Goal: Use online tool/utility: Utilize a website feature to perform a specific function

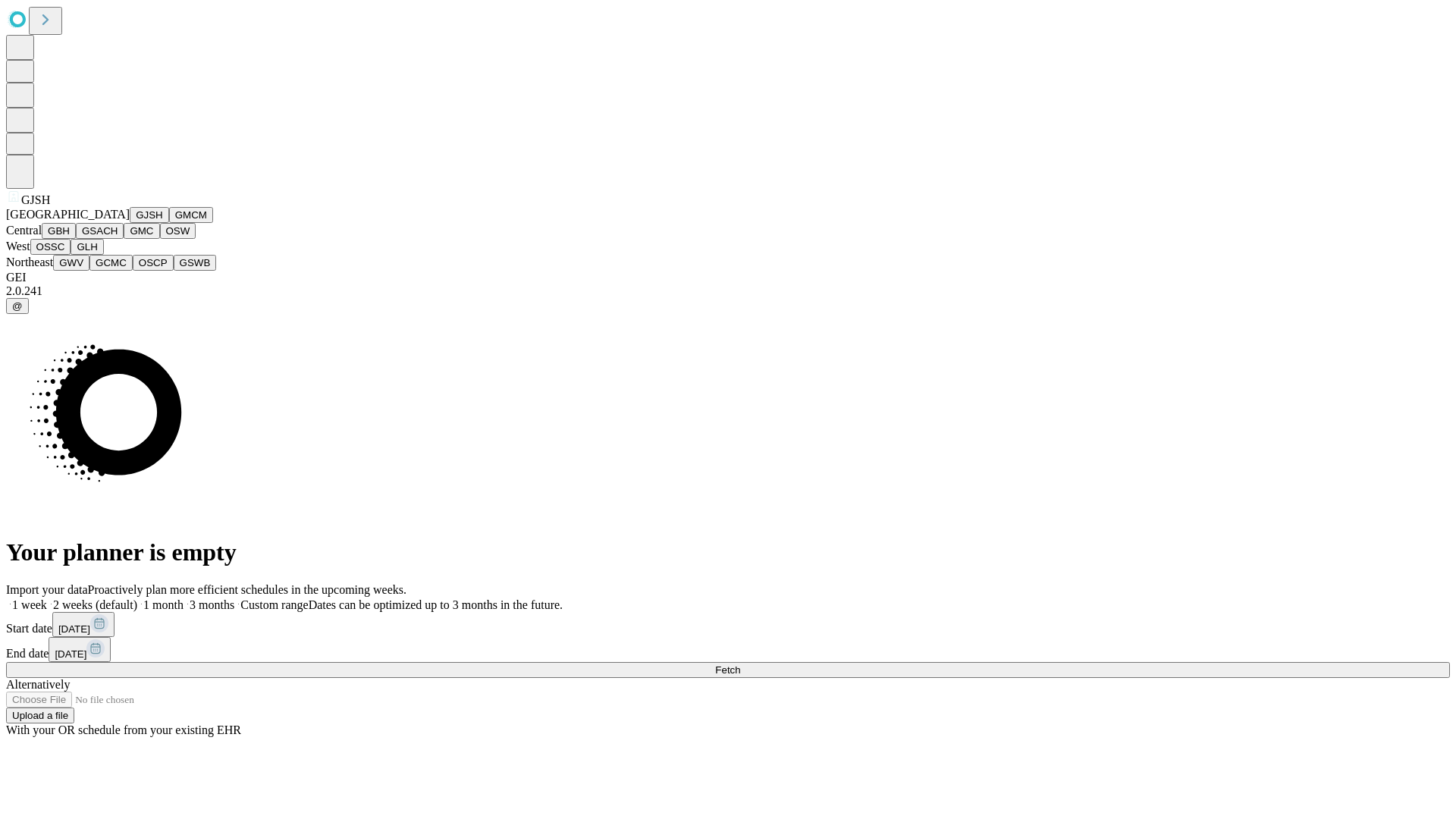
click at [129, 223] on button "GJSH" at bounding box center [149, 214] width 40 height 16
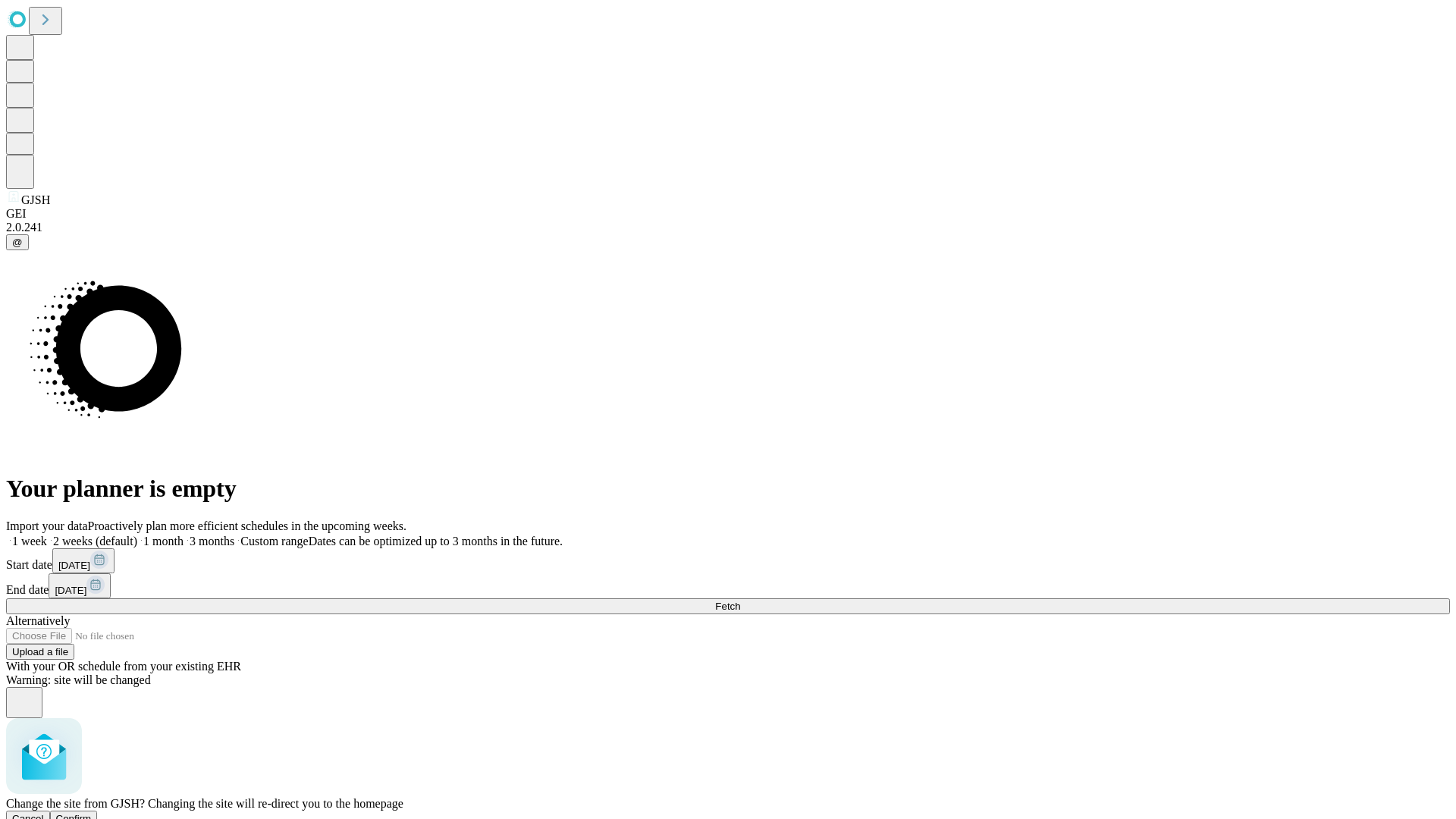
click at [91, 813] on span "Confirm" at bounding box center [74, 819] width 36 height 11
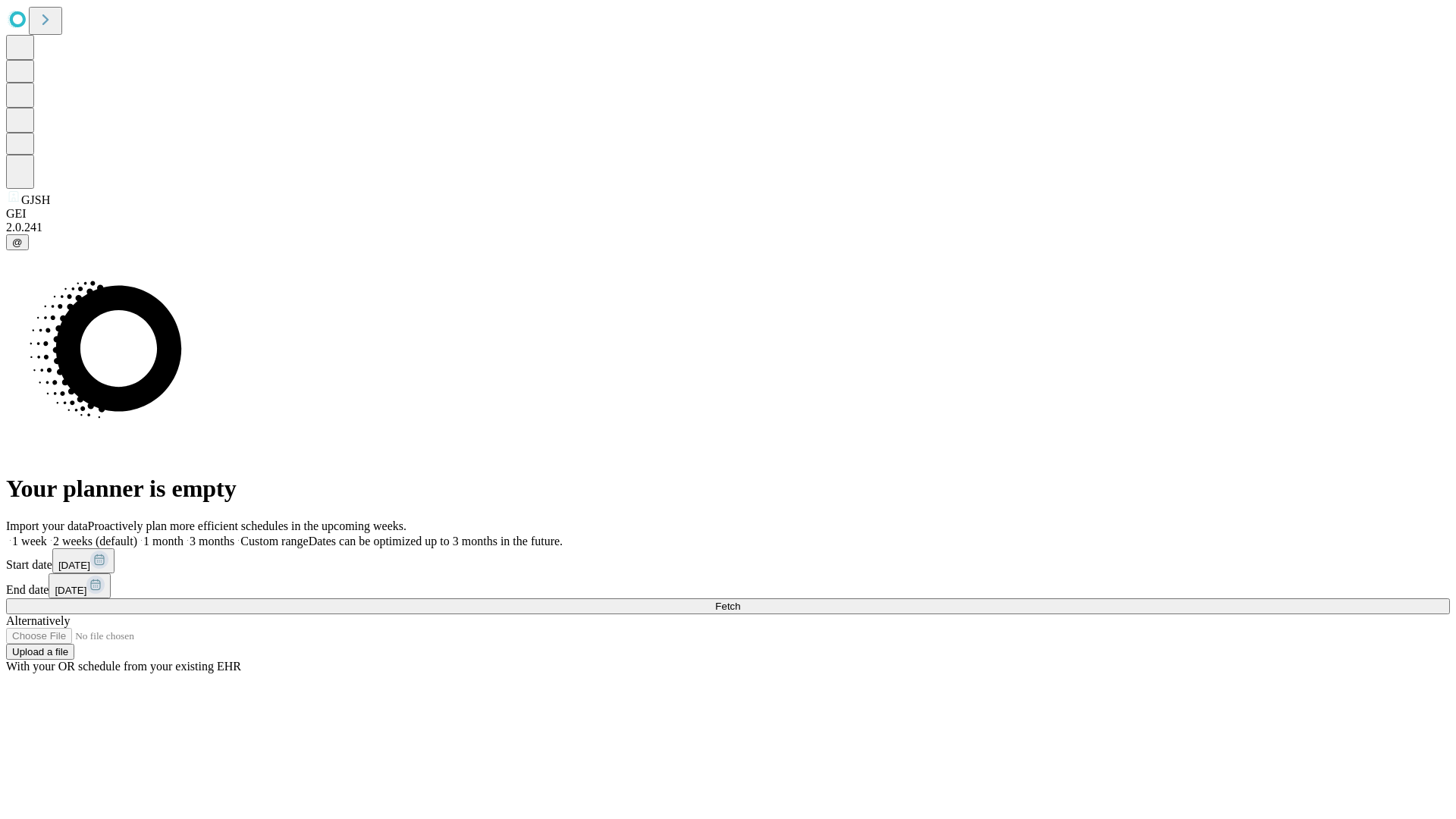
click at [138, 535] on label "2 weeks (default)" at bounding box center [92, 542] width 91 height 13
click at [740, 601] on span "Fetch" at bounding box center [727, 606] width 25 height 11
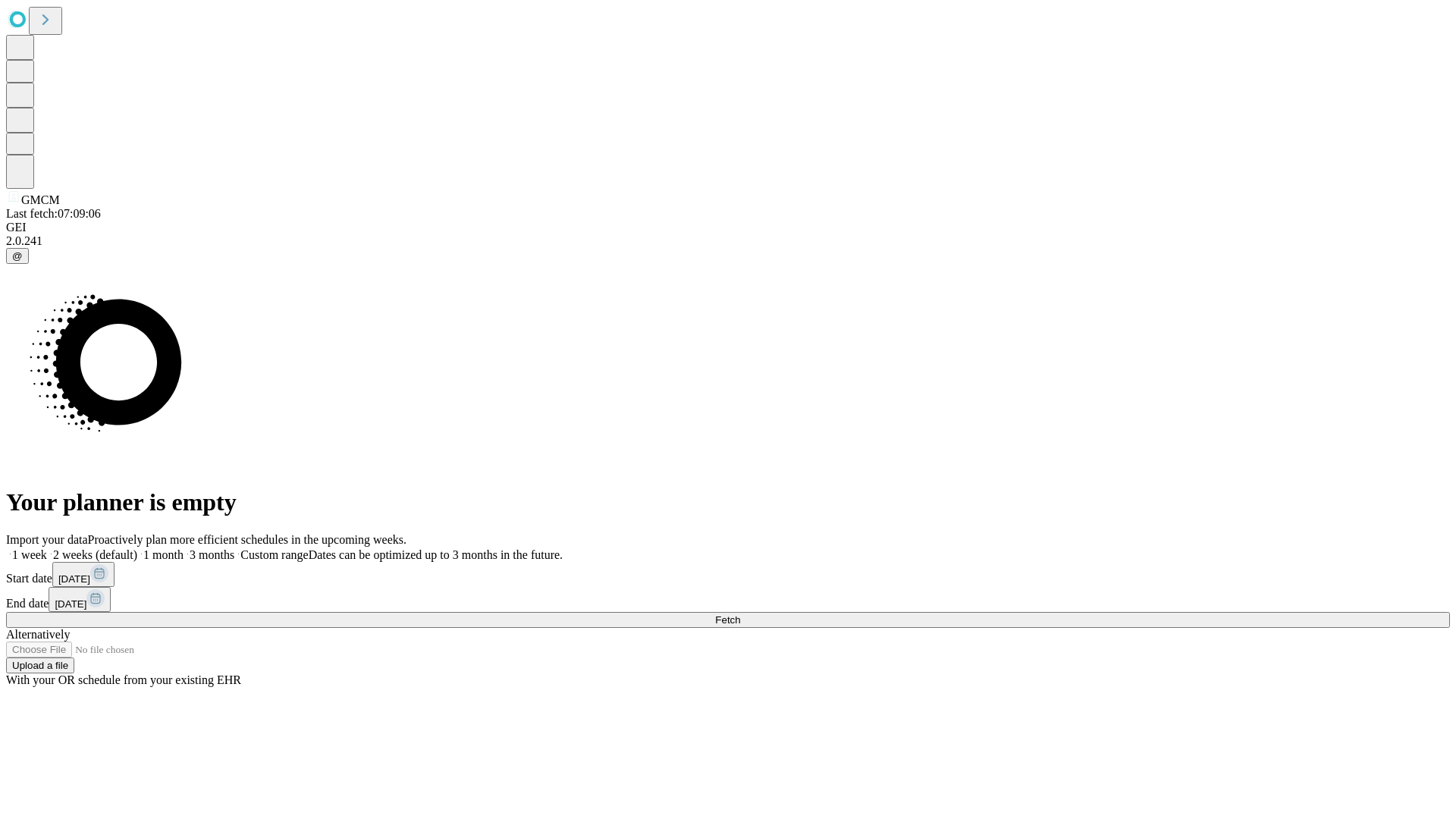
click at [138, 548] on label "2 weeks (default)" at bounding box center [92, 555] width 91 height 13
click at [740, 615] on span "Fetch" at bounding box center [727, 620] width 25 height 11
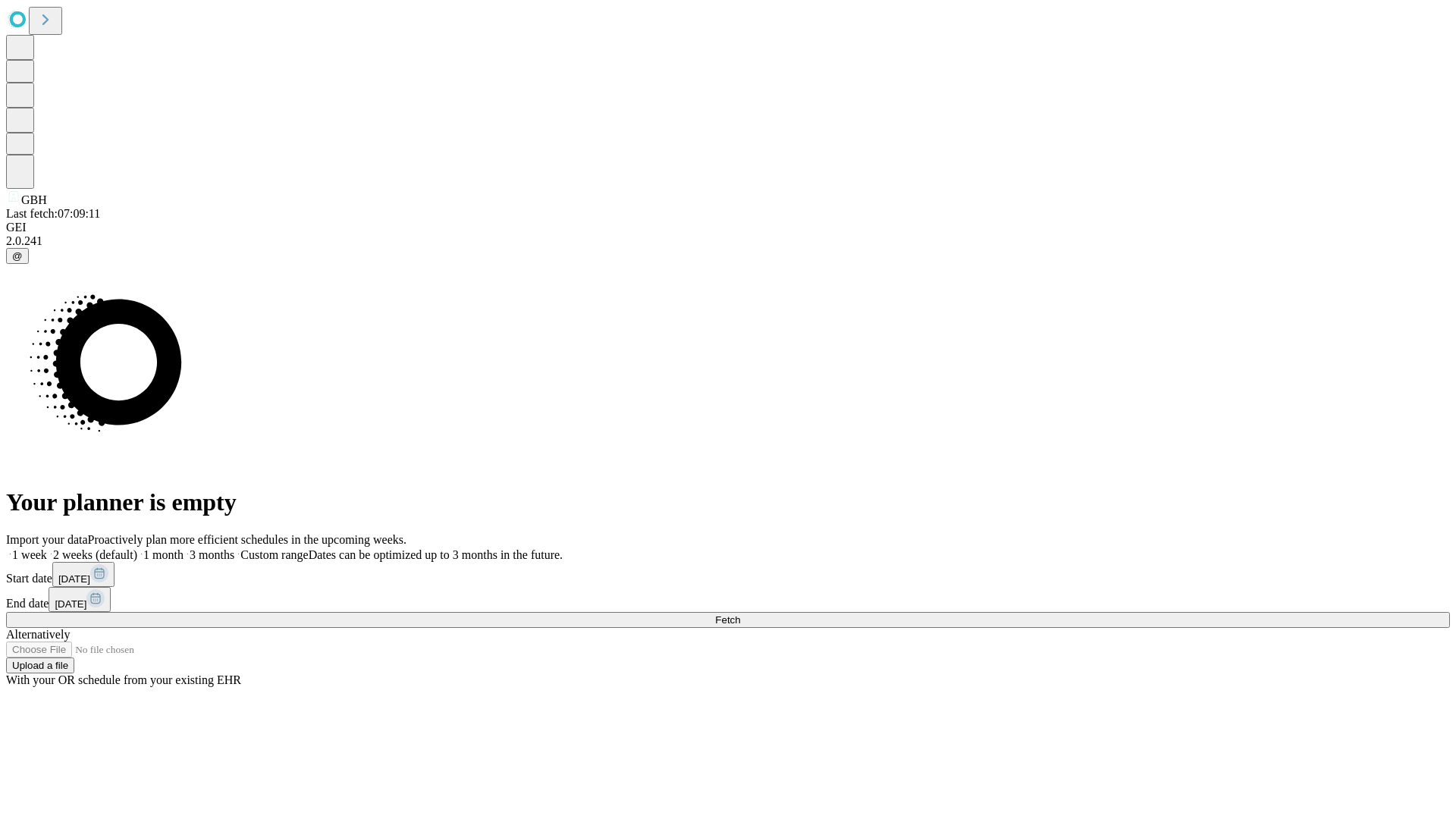
click at [740, 615] on span "Fetch" at bounding box center [727, 620] width 25 height 11
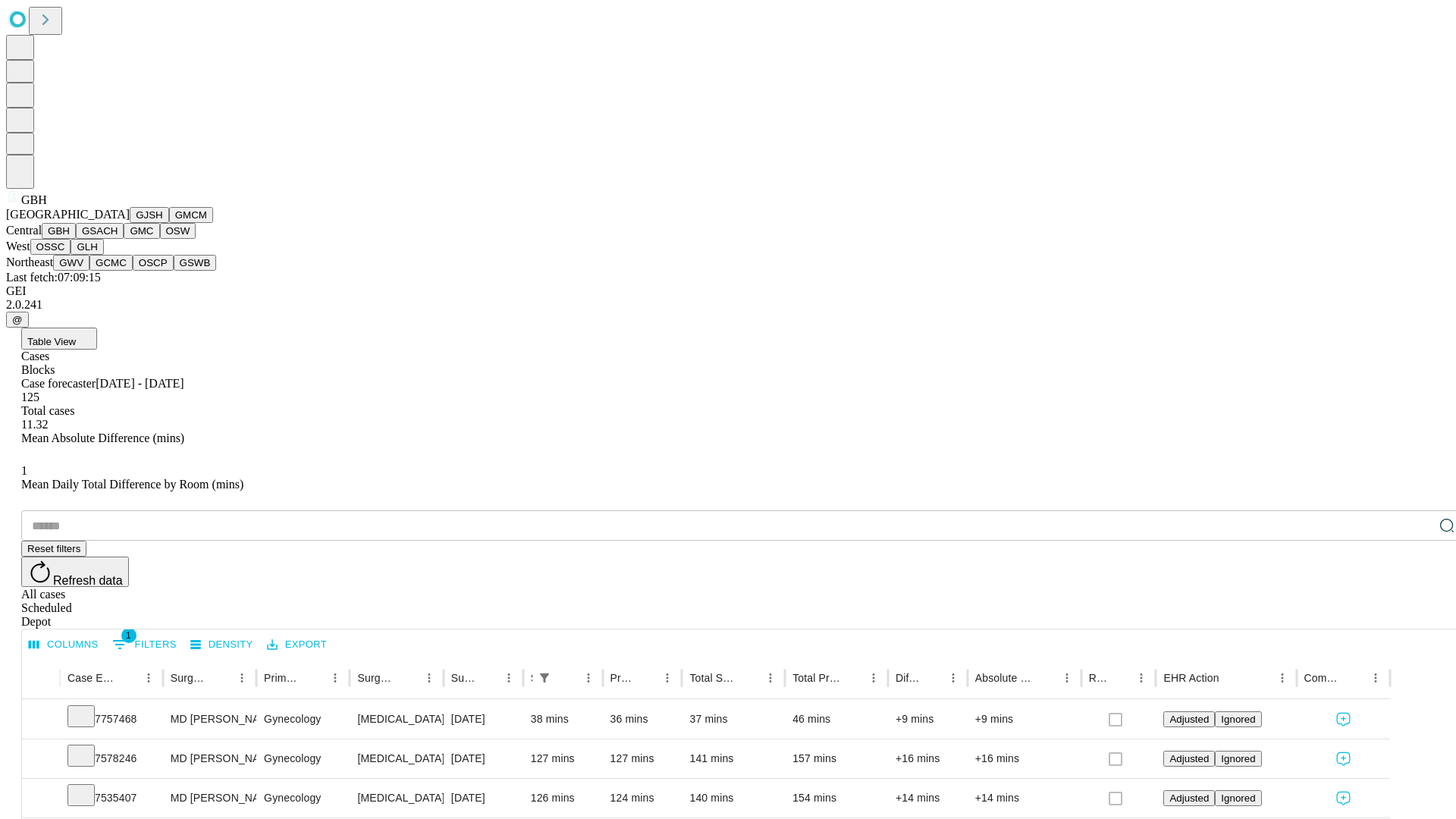
click at [117, 239] on button "GSACH" at bounding box center [100, 230] width 48 height 16
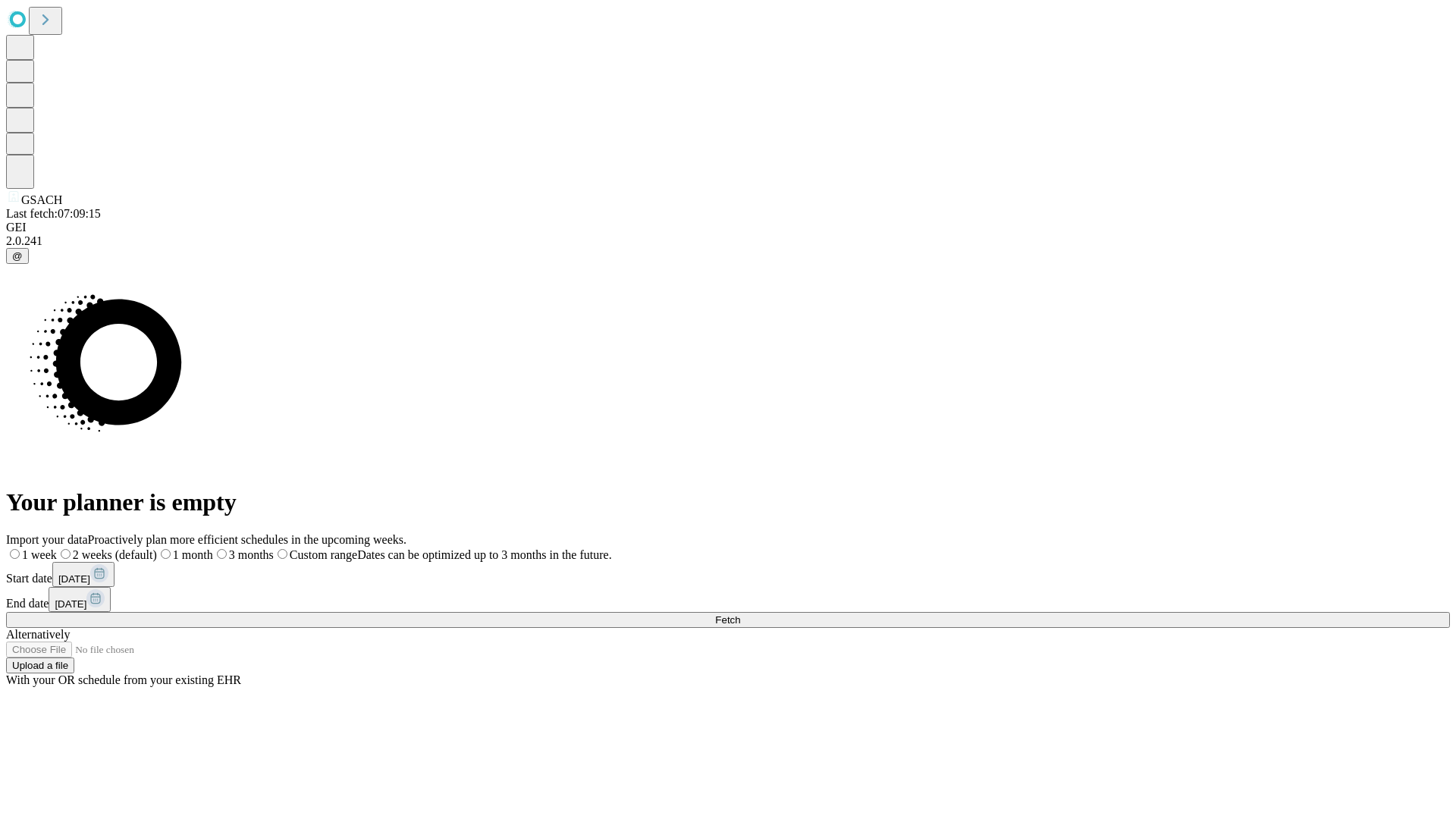
click at [157, 548] on label "2 weeks (default)" at bounding box center [107, 555] width 100 height 13
click at [740, 615] on span "Fetch" at bounding box center [727, 620] width 25 height 11
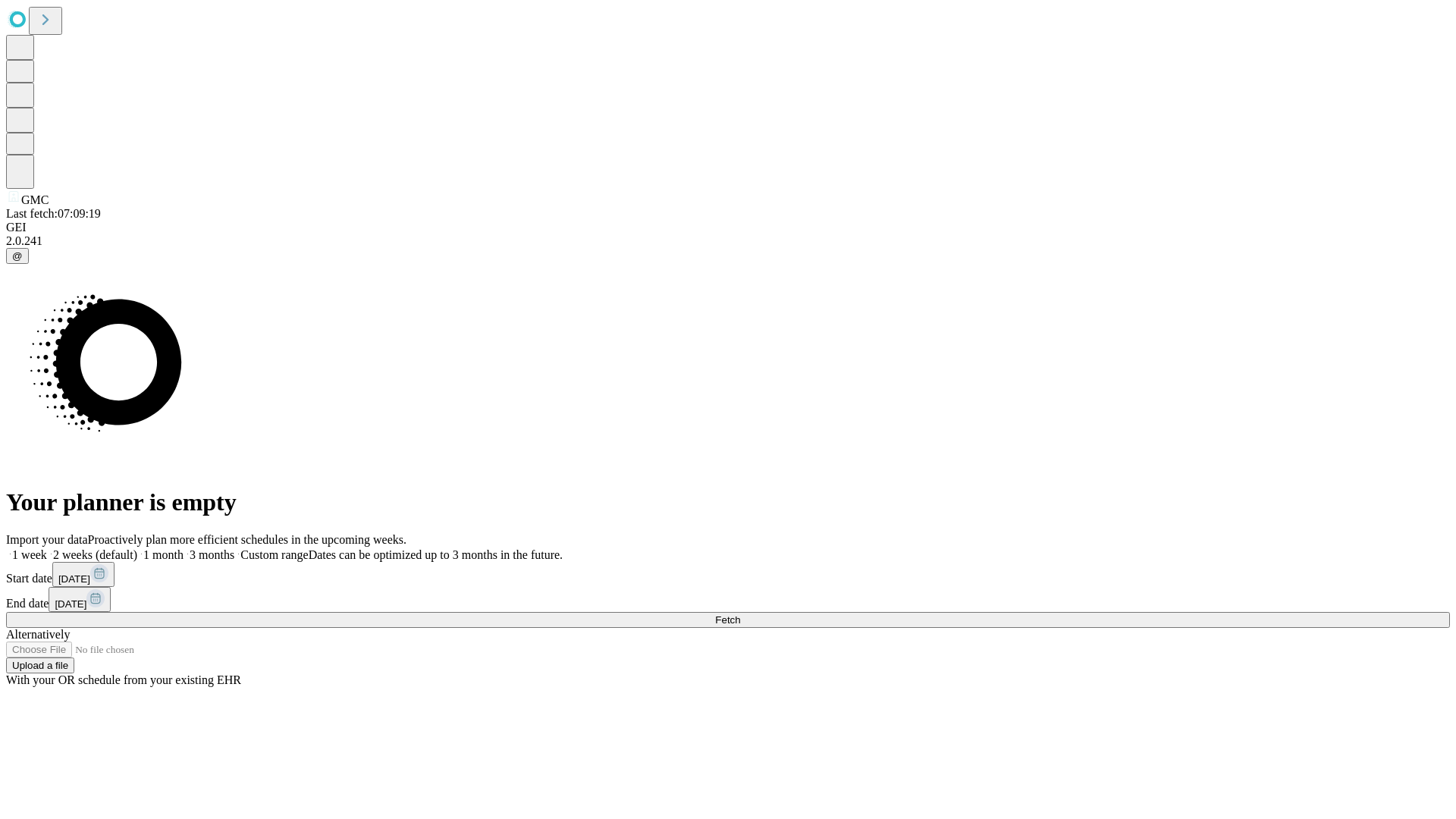
click at [138, 548] on label "2 weeks (default)" at bounding box center [92, 555] width 91 height 13
click at [740, 615] on span "Fetch" at bounding box center [727, 620] width 25 height 11
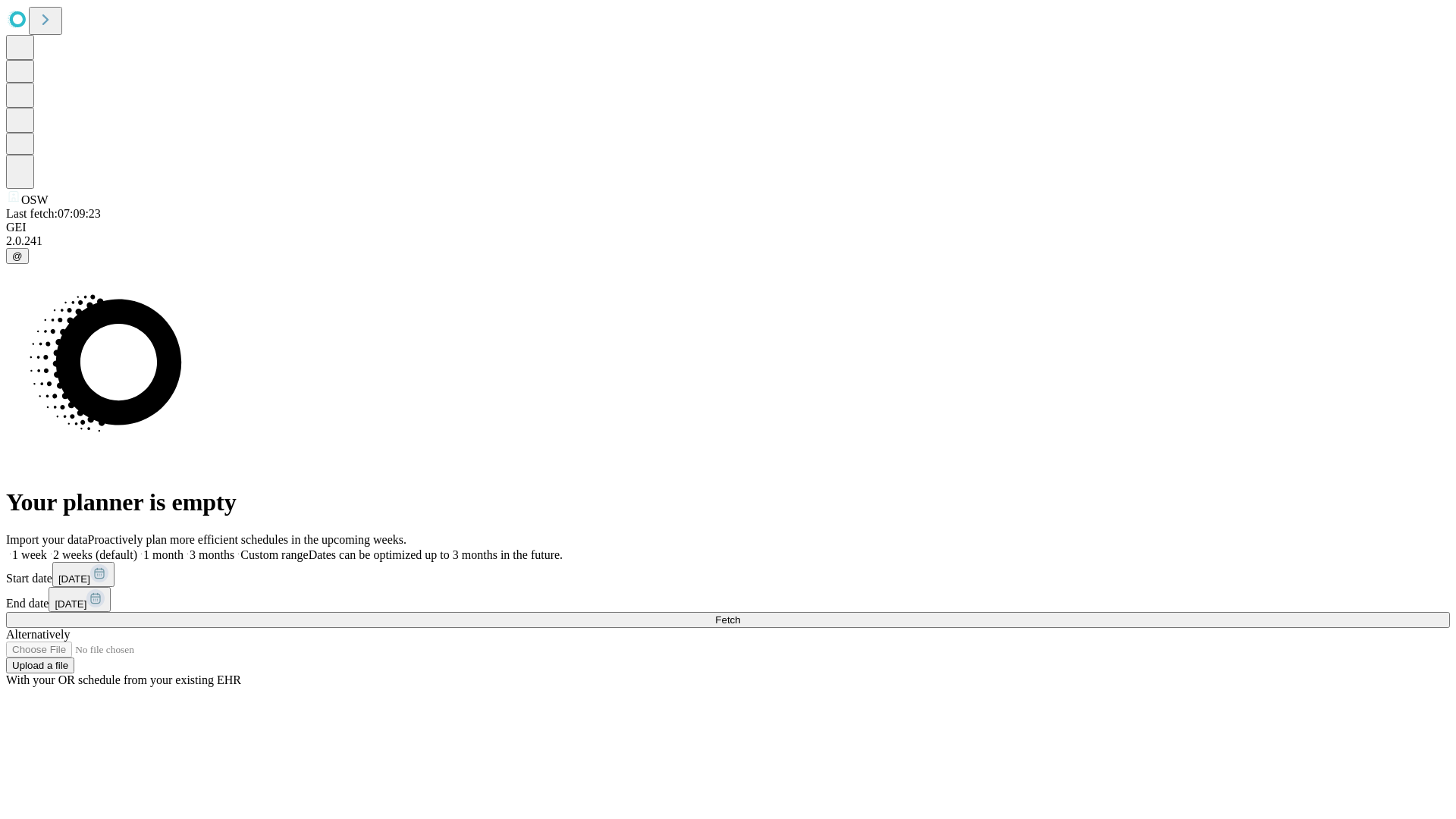
click at [138, 548] on label "2 weeks (default)" at bounding box center [92, 555] width 91 height 13
click at [740, 615] on span "Fetch" at bounding box center [727, 620] width 25 height 11
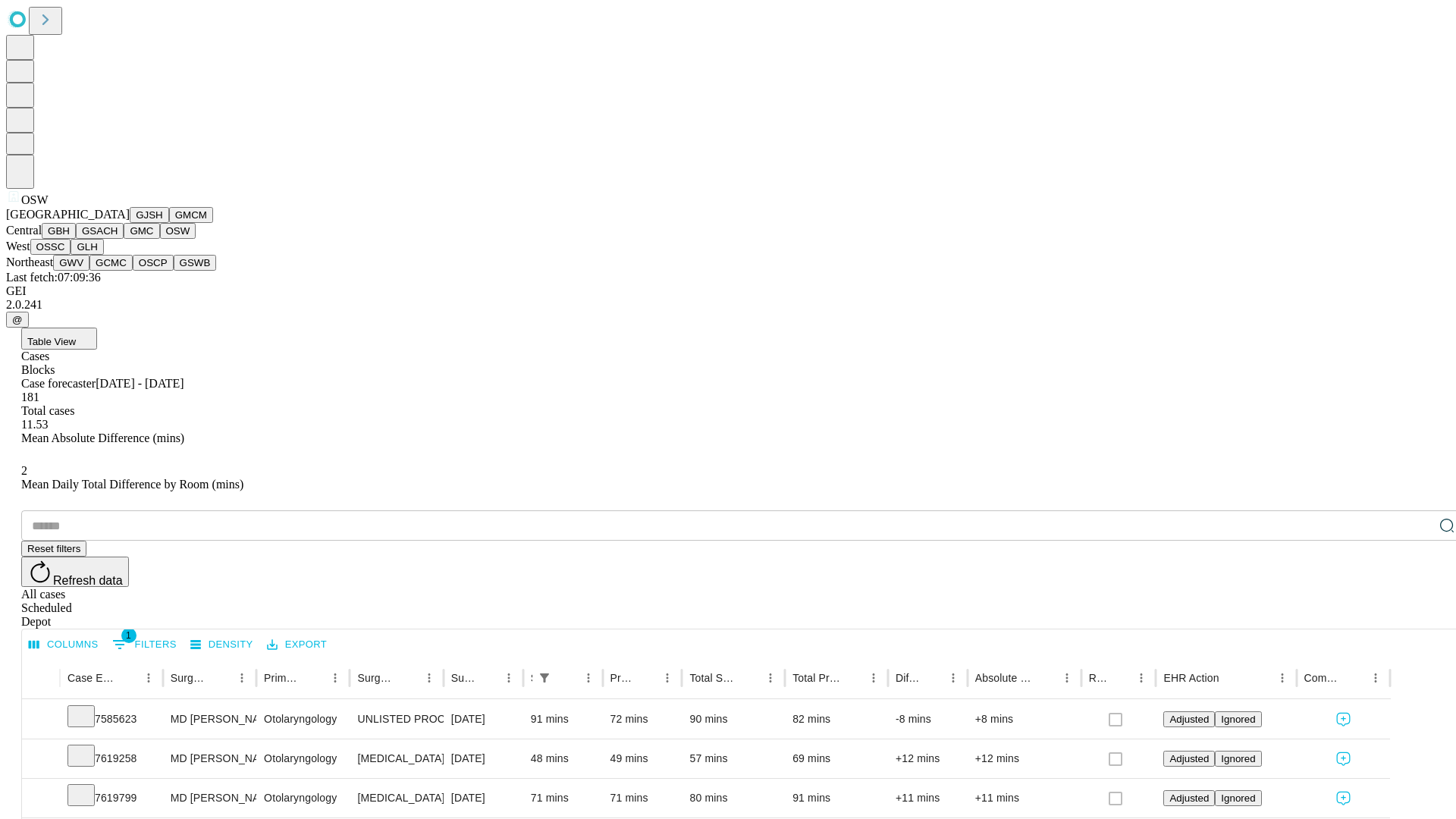
click at [71, 255] on button "OSSC" at bounding box center [51, 247] width 41 height 16
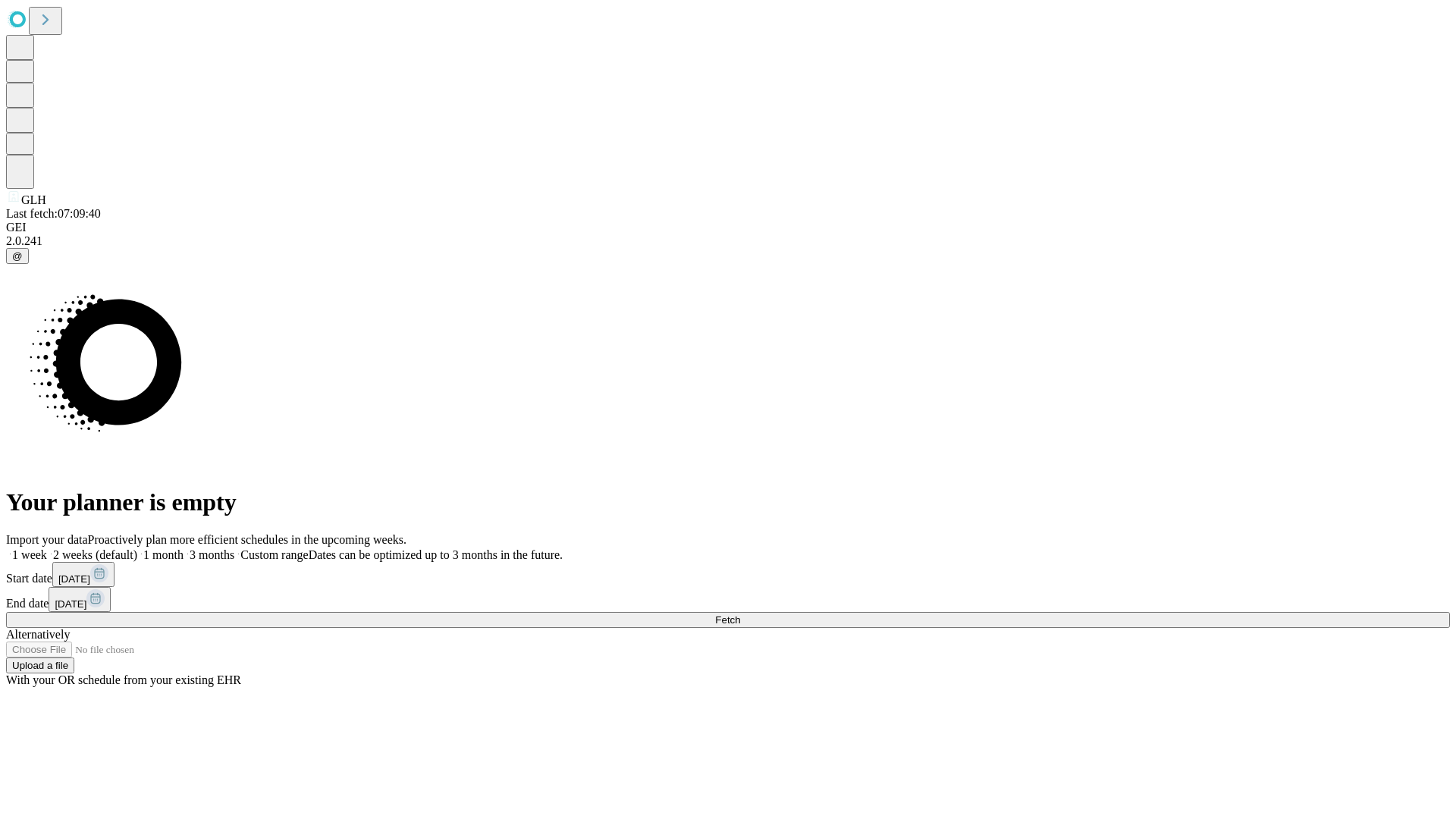
click at [138, 548] on label "2 weeks (default)" at bounding box center [92, 555] width 91 height 13
click at [740, 615] on span "Fetch" at bounding box center [727, 620] width 25 height 11
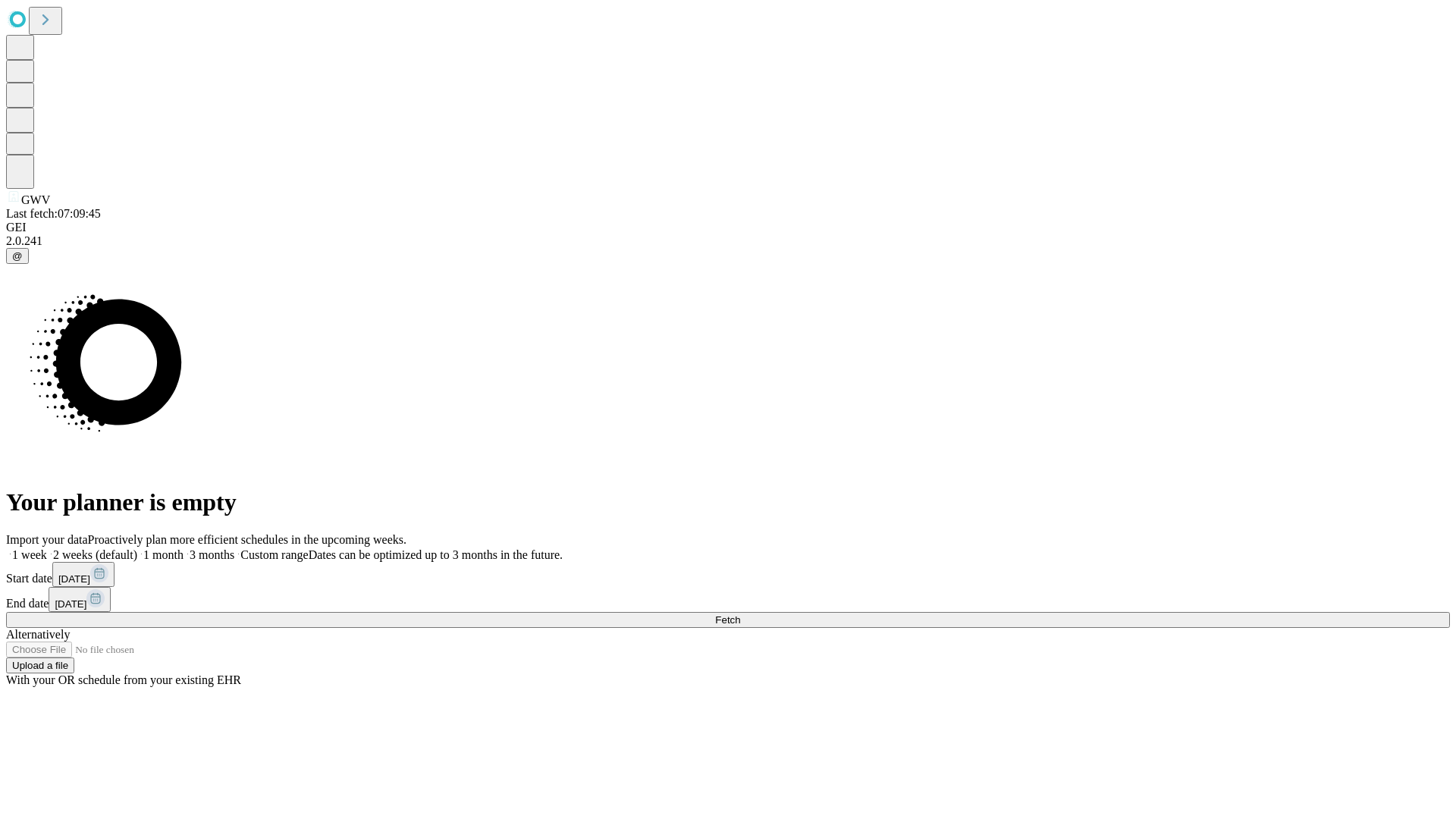
click at [138, 548] on label "2 weeks (default)" at bounding box center [92, 555] width 91 height 13
click at [740, 615] on span "Fetch" at bounding box center [727, 620] width 25 height 11
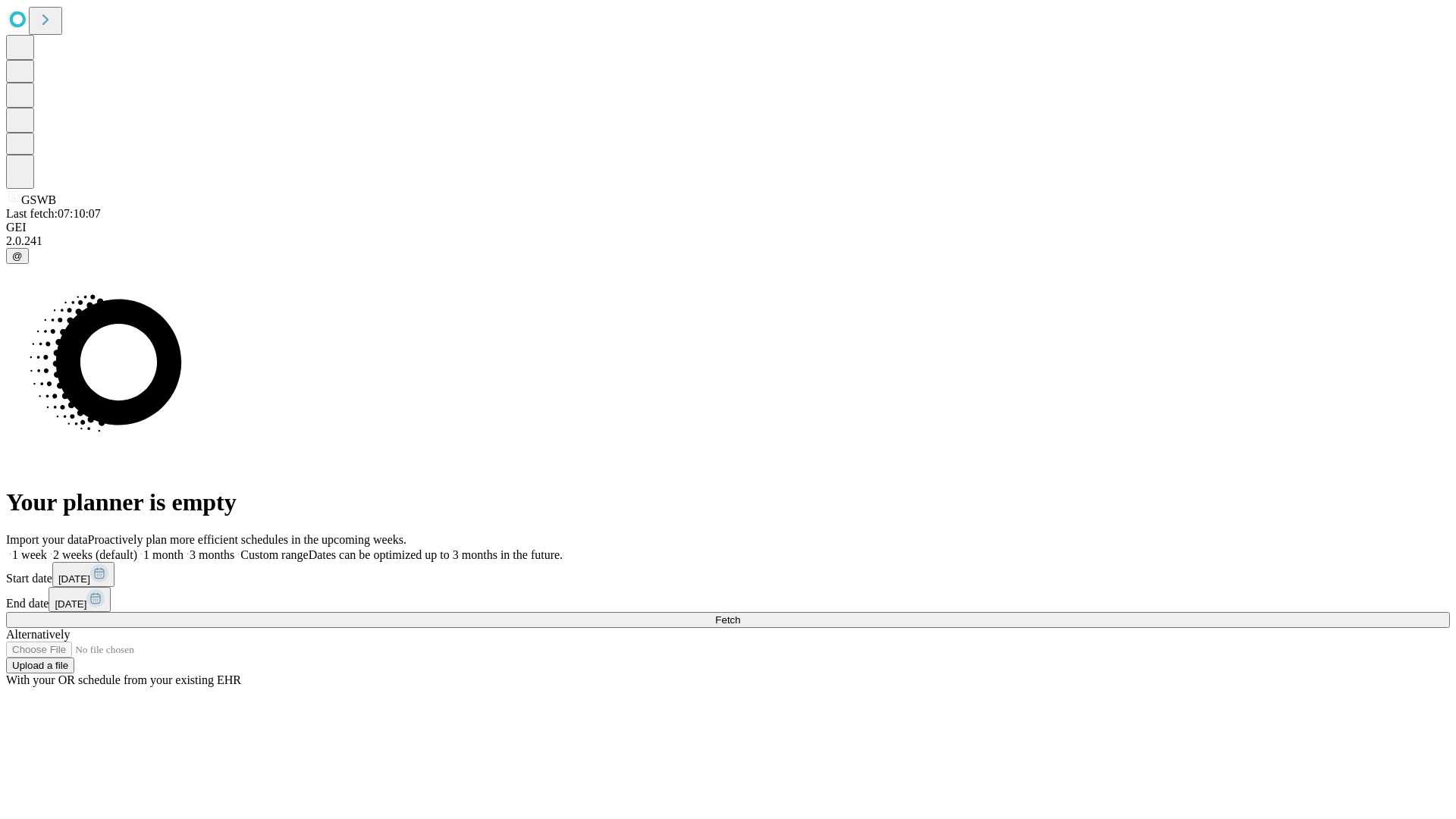
click at [740, 615] on span "Fetch" at bounding box center [727, 620] width 25 height 11
